Goal: Task Accomplishment & Management: Complete application form

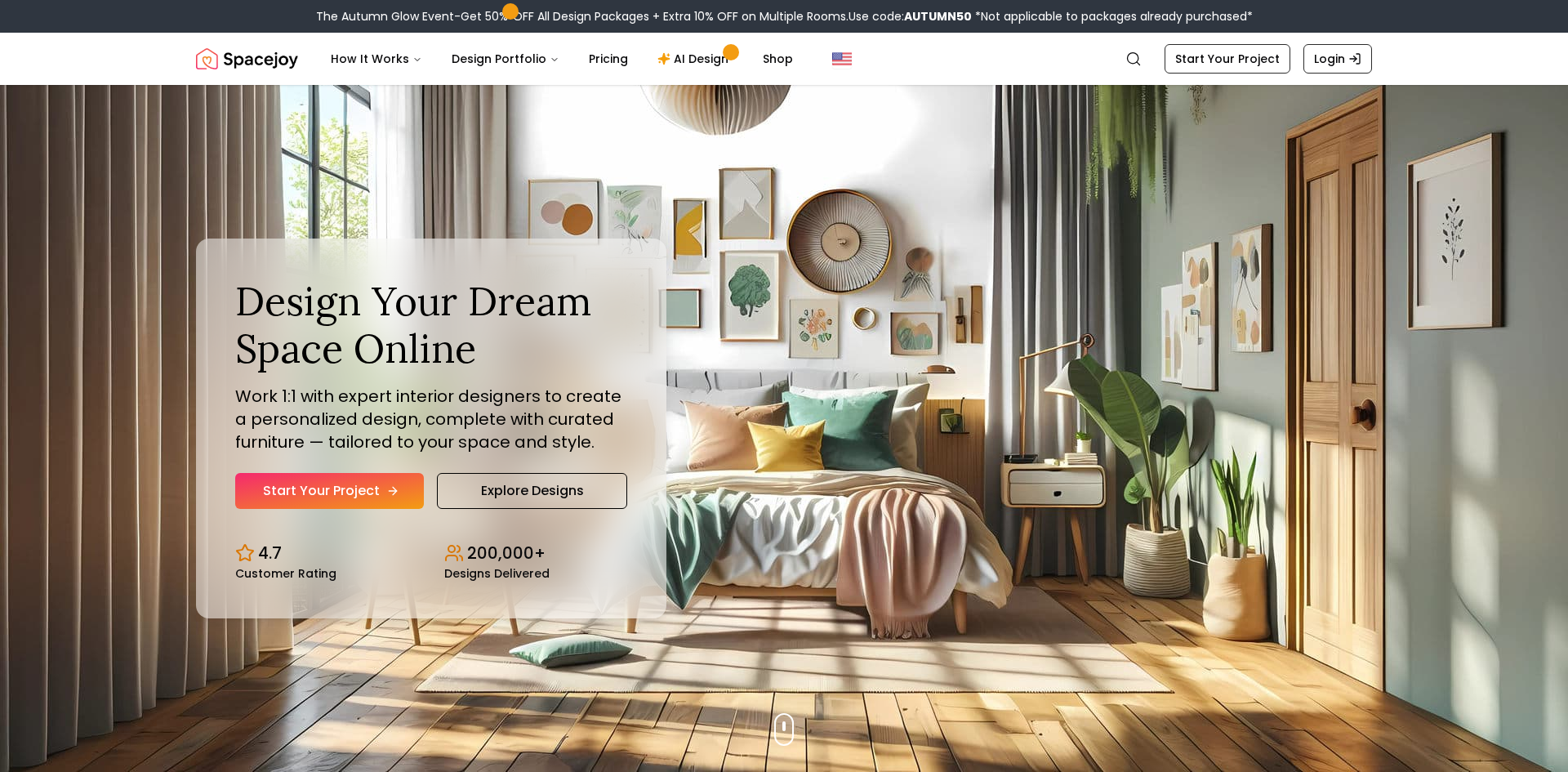
drag, startPoint x: 0, startPoint y: 0, endPoint x: 305, endPoint y: 478, distance: 567.0
click at [305, 478] on link "Start Your Project" at bounding box center [330, 491] width 189 height 36
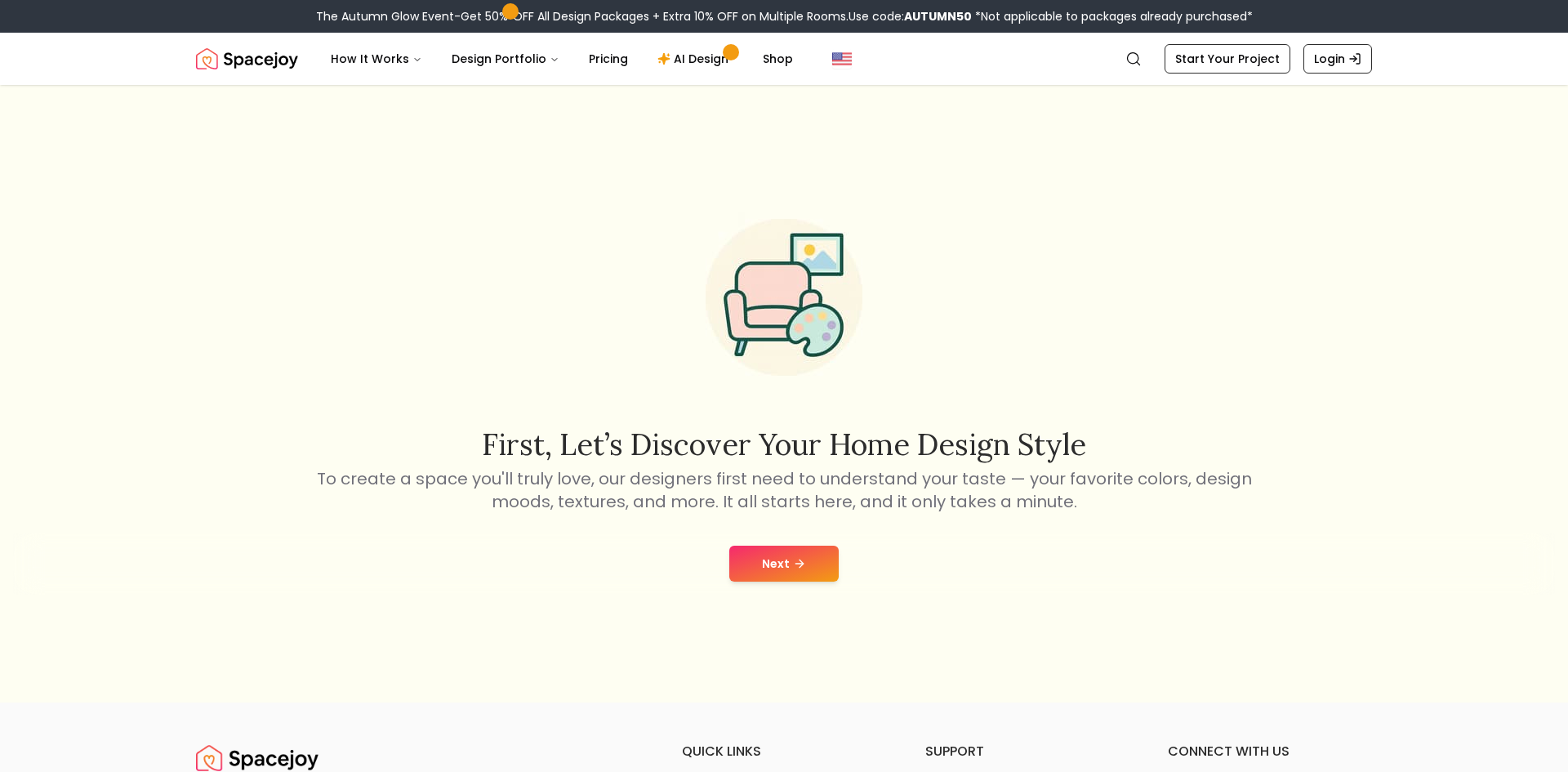
click at [749, 553] on button "Next" at bounding box center [784, 563] width 109 height 36
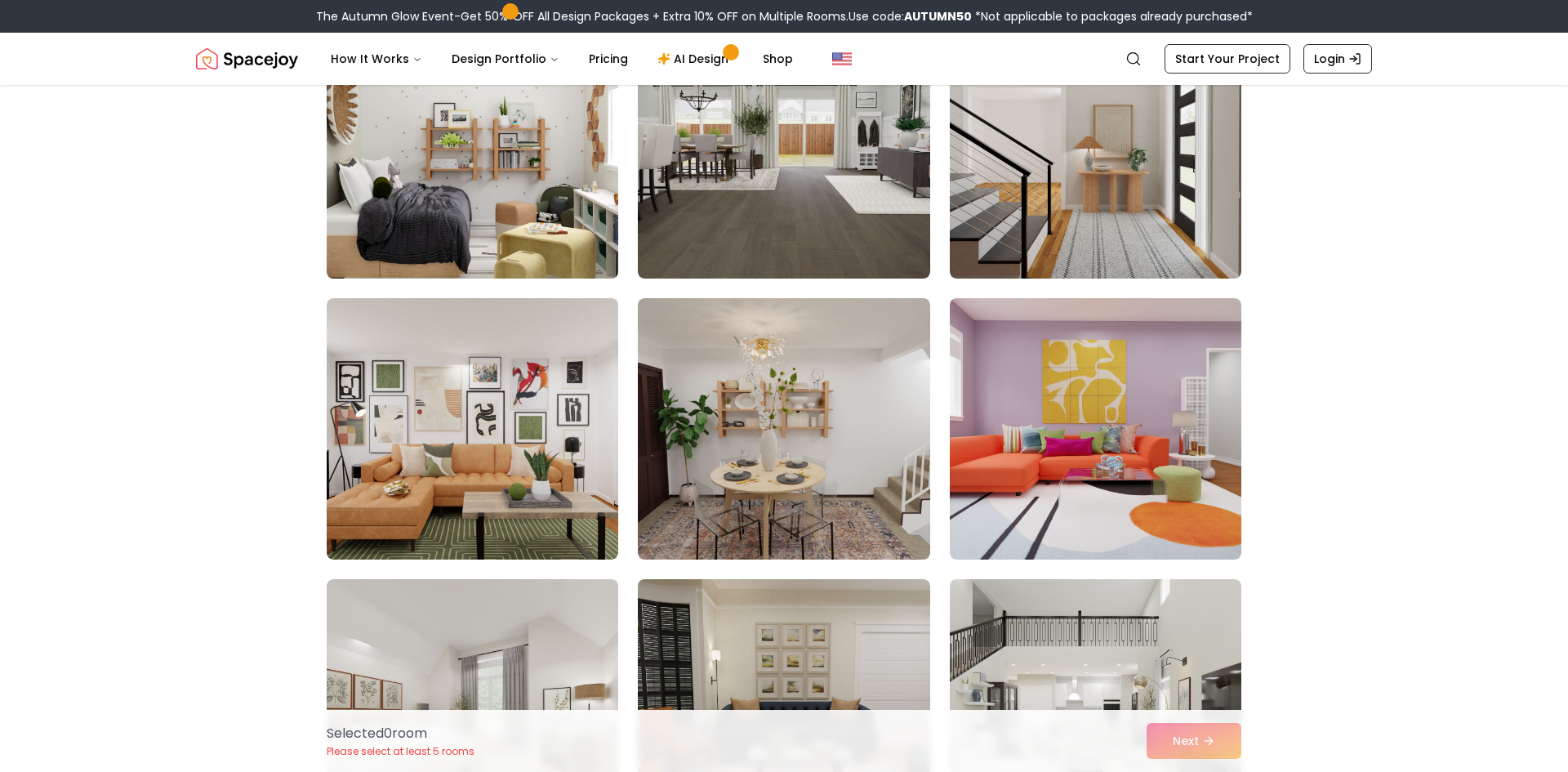
scroll to position [506, 0]
